Goal: Information Seeking & Learning: Learn about a topic

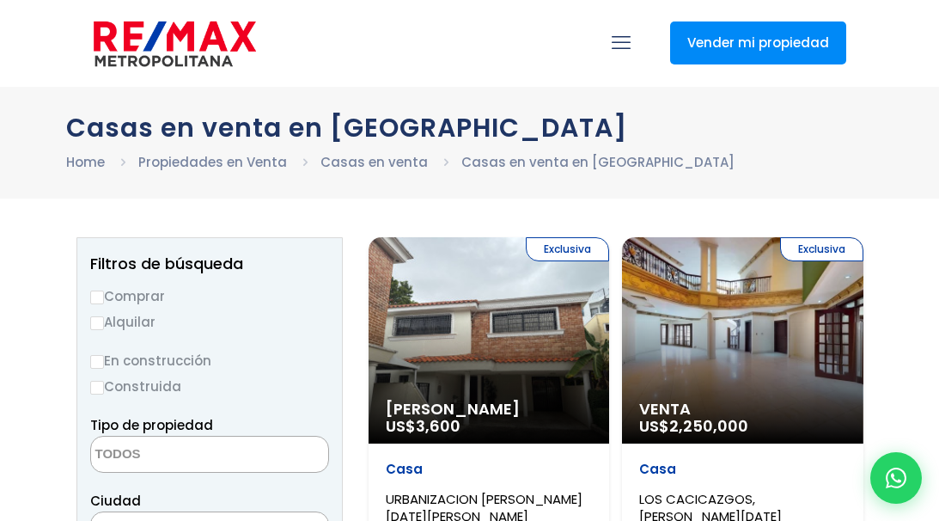
select select
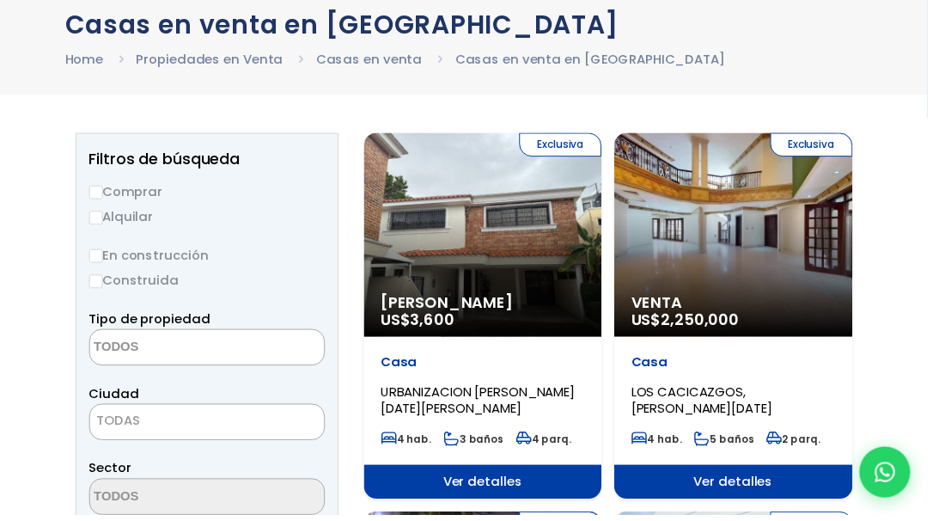
scroll to position [120, 0]
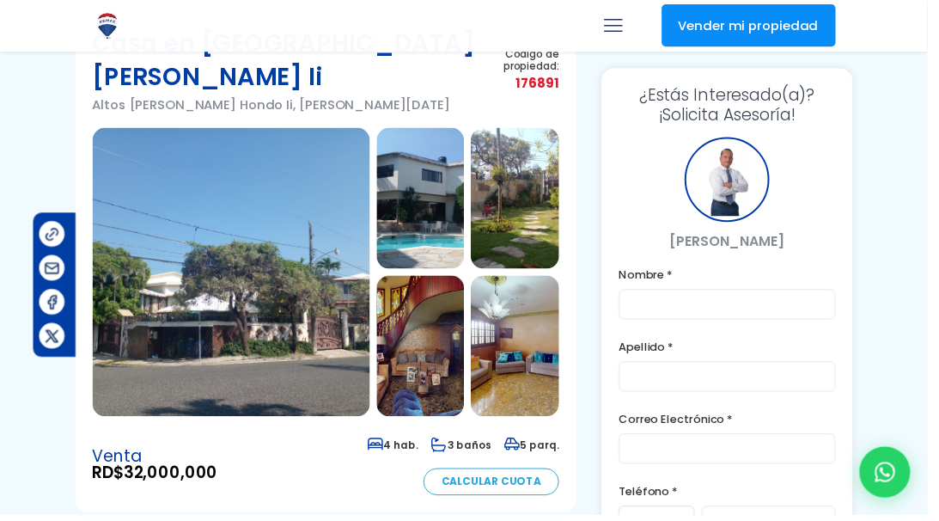
scroll to position [103, 120]
